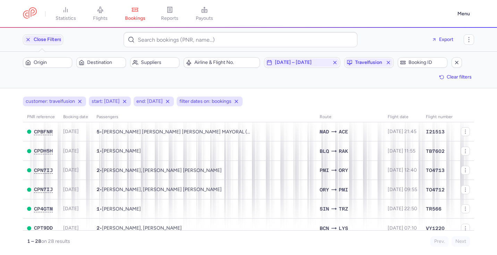
scroll to position [14, 0]
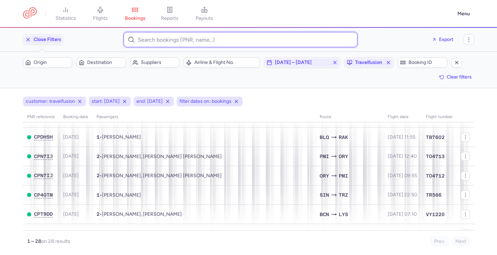
click at [164, 43] on input at bounding box center [241, 39] width 234 height 15
paste input "[DOMAIN_NAME]"
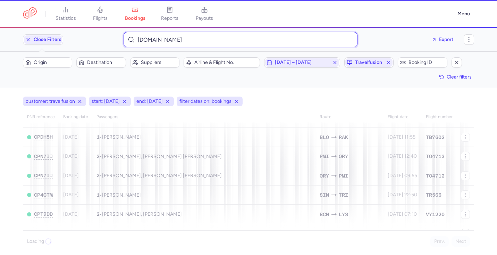
type input "drivingvisahop.com"
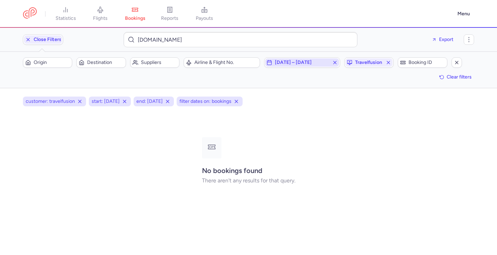
click at [335, 63] on icon "button" at bounding box center [335, 63] width 6 height 6
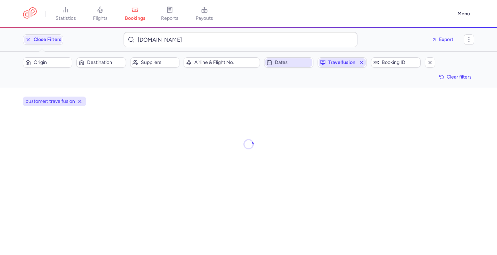
click at [362, 61] on icon "button" at bounding box center [362, 63] width 6 height 6
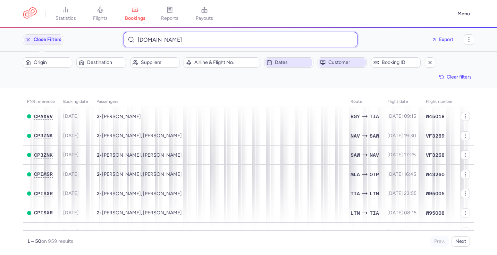
click at [251, 38] on input "drivingvisahop.com" at bounding box center [241, 39] width 234 height 15
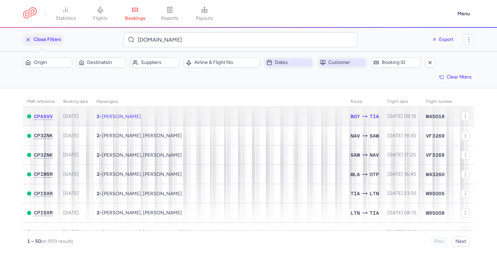
click at [221, 118] on td "2 • Alessio DANGELO, Sara COMPUTINI" at bounding box center [219, 116] width 254 height 19
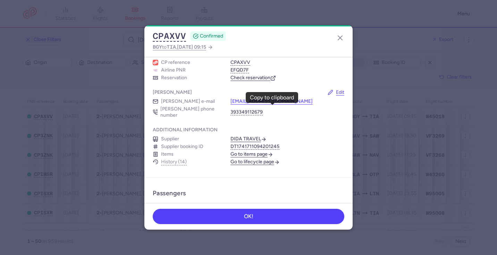
scroll to position [14, 0]
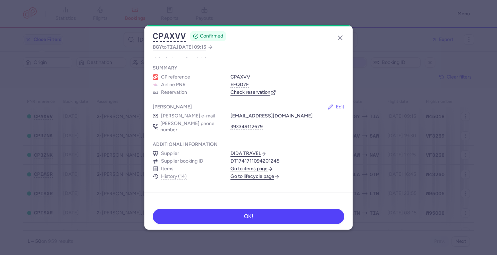
click at [264, 93] on link "Check reservation" at bounding box center [253, 92] width 45 height 6
click at [342, 38] on icon "button" at bounding box center [340, 38] width 8 height 8
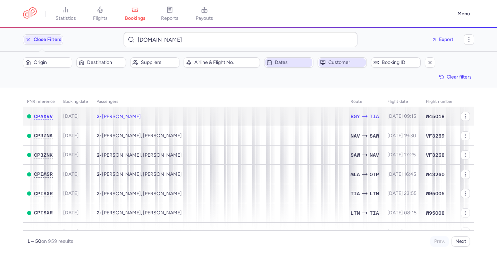
click at [239, 122] on td "2 • Alessio DANGELO, Sara COMPUTINI" at bounding box center [219, 116] width 254 height 19
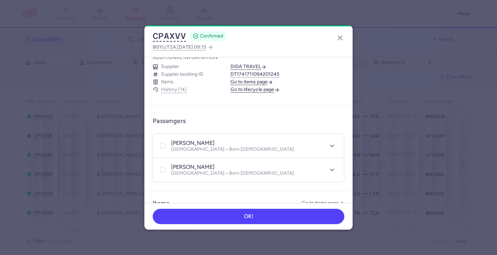
scroll to position [102, 0]
click at [182, 86] on button "History (14)" at bounding box center [174, 89] width 26 height 6
click at [178, 86] on button "History (14)" at bounding box center [174, 89] width 26 height 6
click at [259, 86] on link "Go to lifecycle page" at bounding box center [255, 89] width 49 height 6
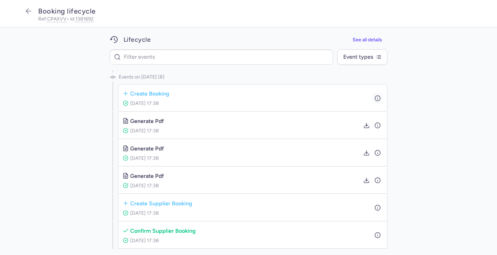
click at [378, 98] on icon "button" at bounding box center [378, 98] width 6 height 6
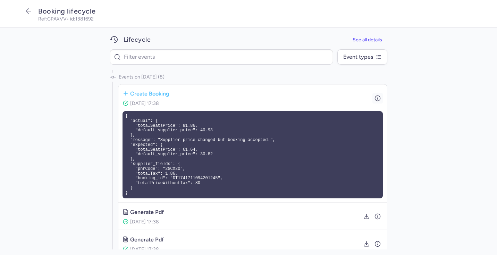
click at [378, 98] on icon "button" at bounding box center [378, 98] width 6 height 6
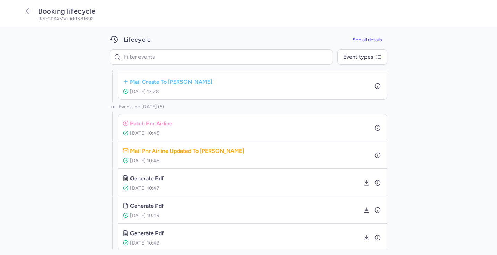
scroll to position [205, 0]
click at [380, 127] on icon "button" at bounding box center [378, 127] width 6 height 6
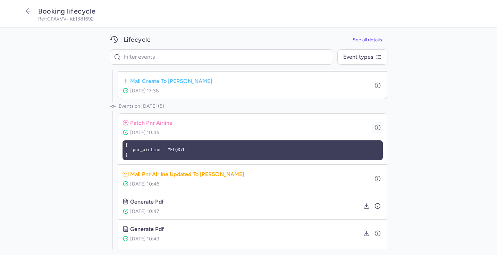
click at [380, 127] on icon "button" at bounding box center [378, 127] width 6 height 6
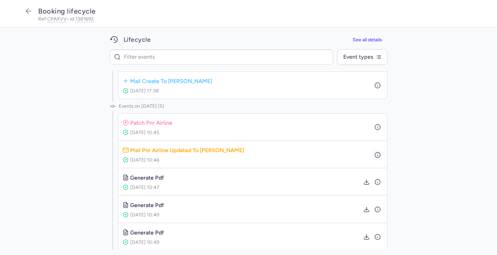
click at [376, 155] on icon "button" at bounding box center [378, 154] width 6 height 6
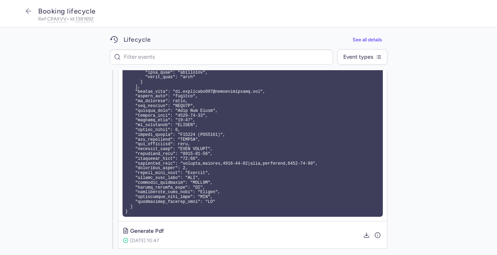
scroll to position [554, 0]
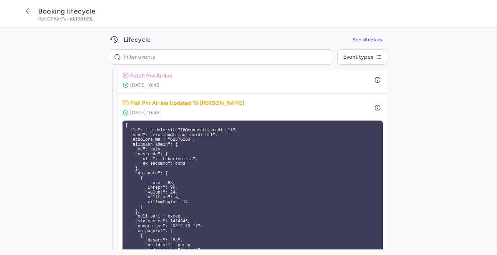
click at [378, 106] on line "button" at bounding box center [378, 106] width 0 height 0
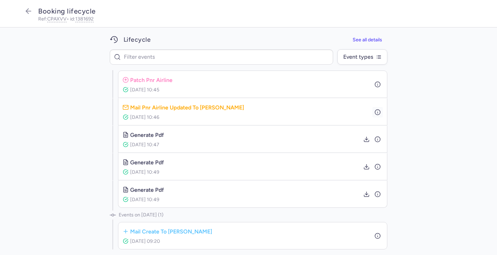
scroll to position [247, 0]
click at [377, 136] on icon "button" at bounding box center [378, 139] width 6 height 6
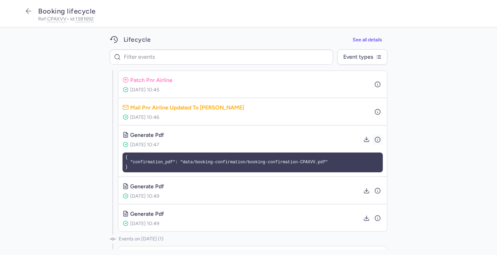
click at [377, 136] on icon "button" at bounding box center [378, 139] width 6 height 6
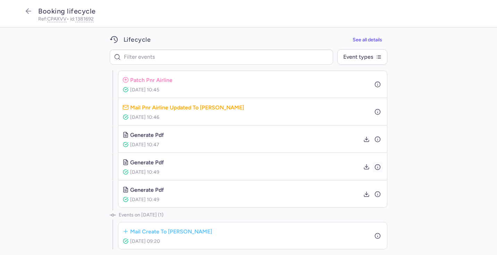
click at [378, 167] on line "button" at bounding box center [378, 167] width 0 height 1
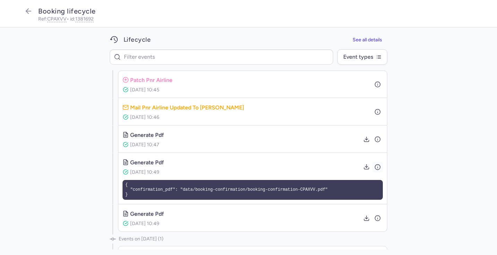
click at [378, 167] on line "button" at bounding box center [378, 167] width 0 height 1
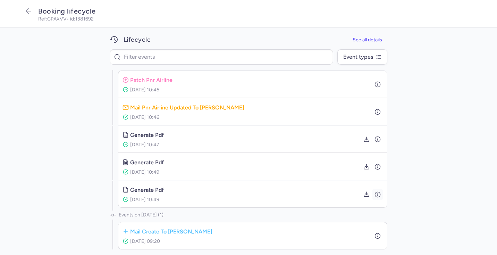
click at [377, 194] on icon "button" at bounding box center [378, 194] width 6 height 6
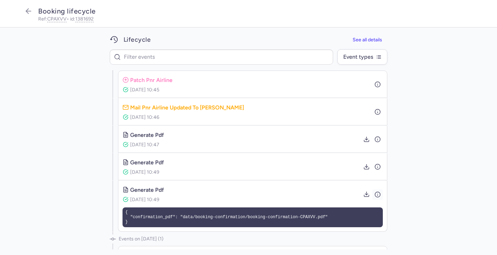
click at [377, 194] on icon "button" at bounding box center [378, 194] width 6 height 6
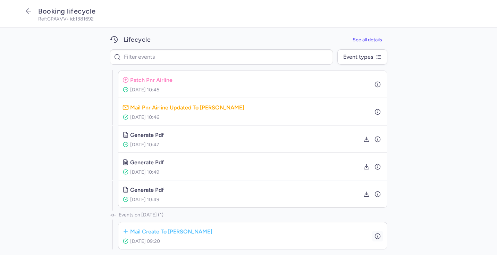
click at [378, 234] on icon "button" at bounding box center [378, 236] width 6 height 6
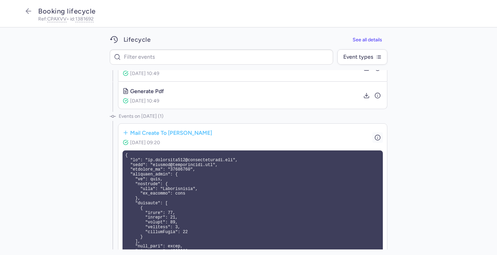
scroll to position [347, 0]
click at [377, 136] on icon "button" at bounding box center [378, 136] width 6 height 6
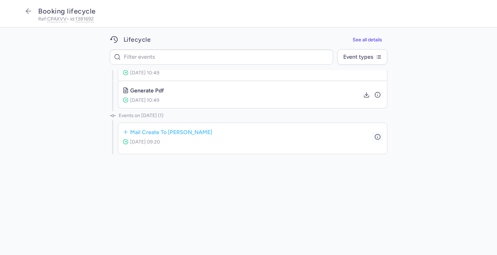
scroll to position [247, 0]
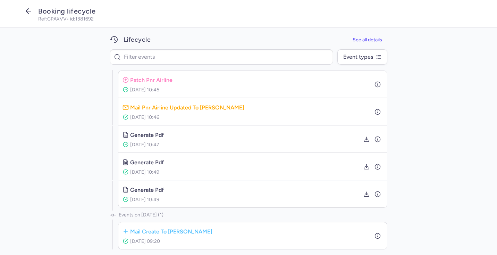
click at [27, 11] on line "button" at bounding box center [28, 11] width 5 height 0
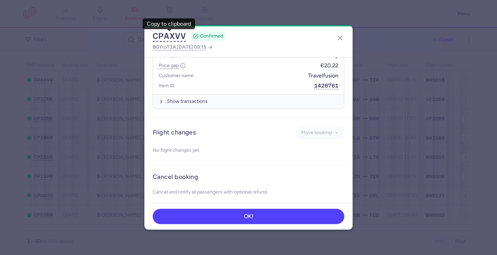
scroll to position [312, 0]
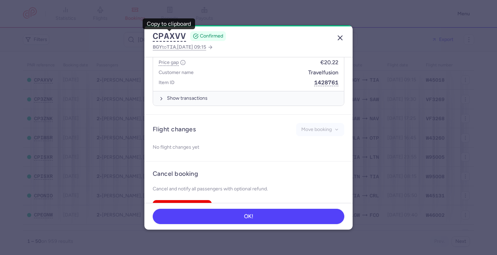
click at [341, 35] on icon "button" at bounding box center [340, 38] width 8 height 8
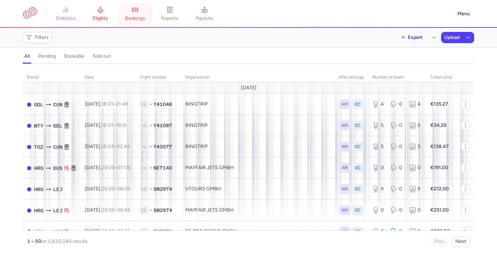
click at [138, 14] on link "bookings" at bounding box center [135, 13] width 35 height 15
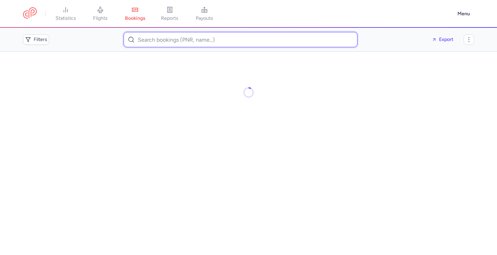
click at [148, 36] on input at bounding box center [241, 39] width 234 height 15
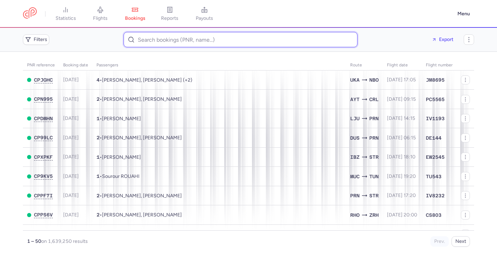
paste input "[DOMAIN_NAME]"
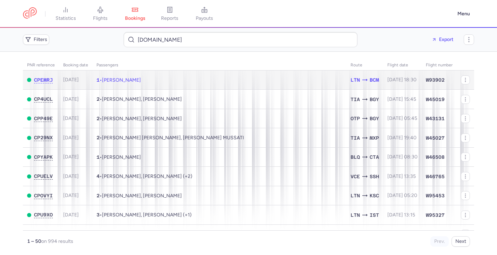
click at [200, 76] on td "1 • [PERSON_NAME]" at bounding box center [219, 79] width 254 height 19
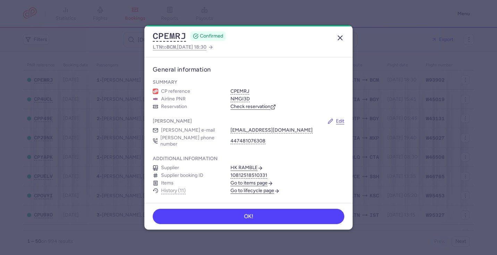
click at [340, 40] on icon "button" at bounding box center [340, 38] width 8 height 8
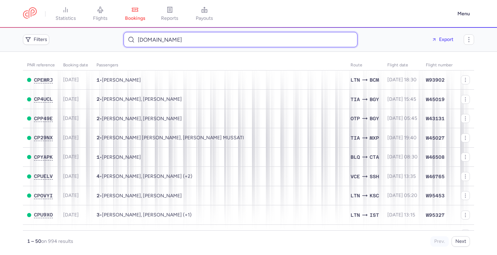
click at [245, 45] on input "[DOMAIN_NAME]" at bounding box center [241, 39] width 234 height 15
paste input "ripbuscar"
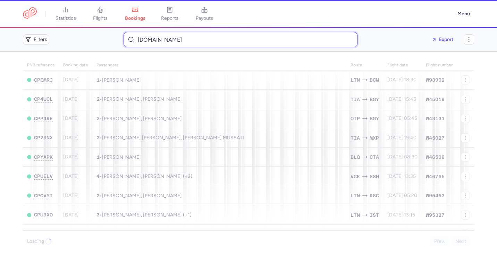
type input "[DOMAIN_NAME]"
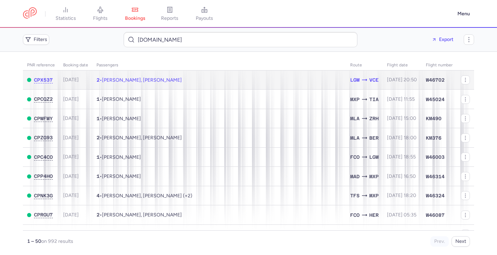
click at [231, 77] on td "2 • [PERSON_NAME], [PERSON_NAME]" at bounding box center [219, 79] width 254 height 19
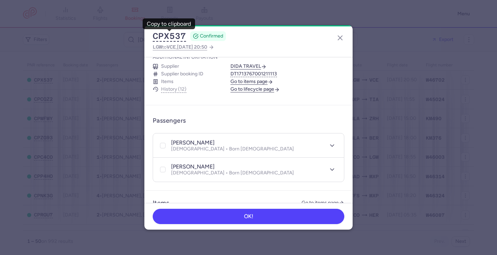
scroll to position [91, 0]
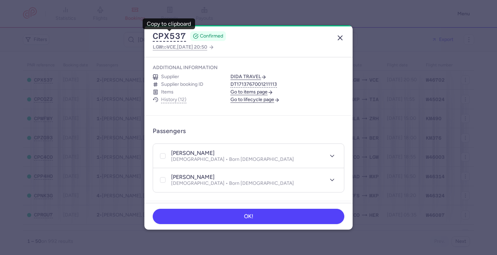
click at [341, 39] on icon "button" at bounding box center [340, 38] width 8 height 8
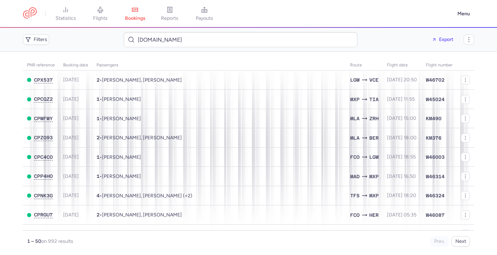
click at [389, 40] on div "Export" at bounding box center [410, 39] width 95 height 11
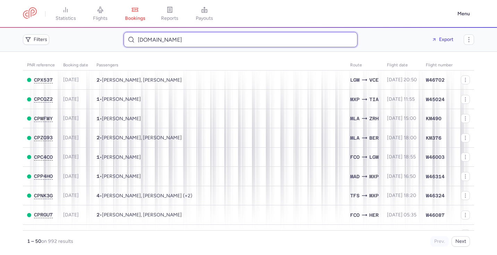
click at [305, 41] on input "[DOMAIN_NAME]" at bounding box center [241, 39] width 234 height 15
